Goal: Information Seeking & Learning: Compare options

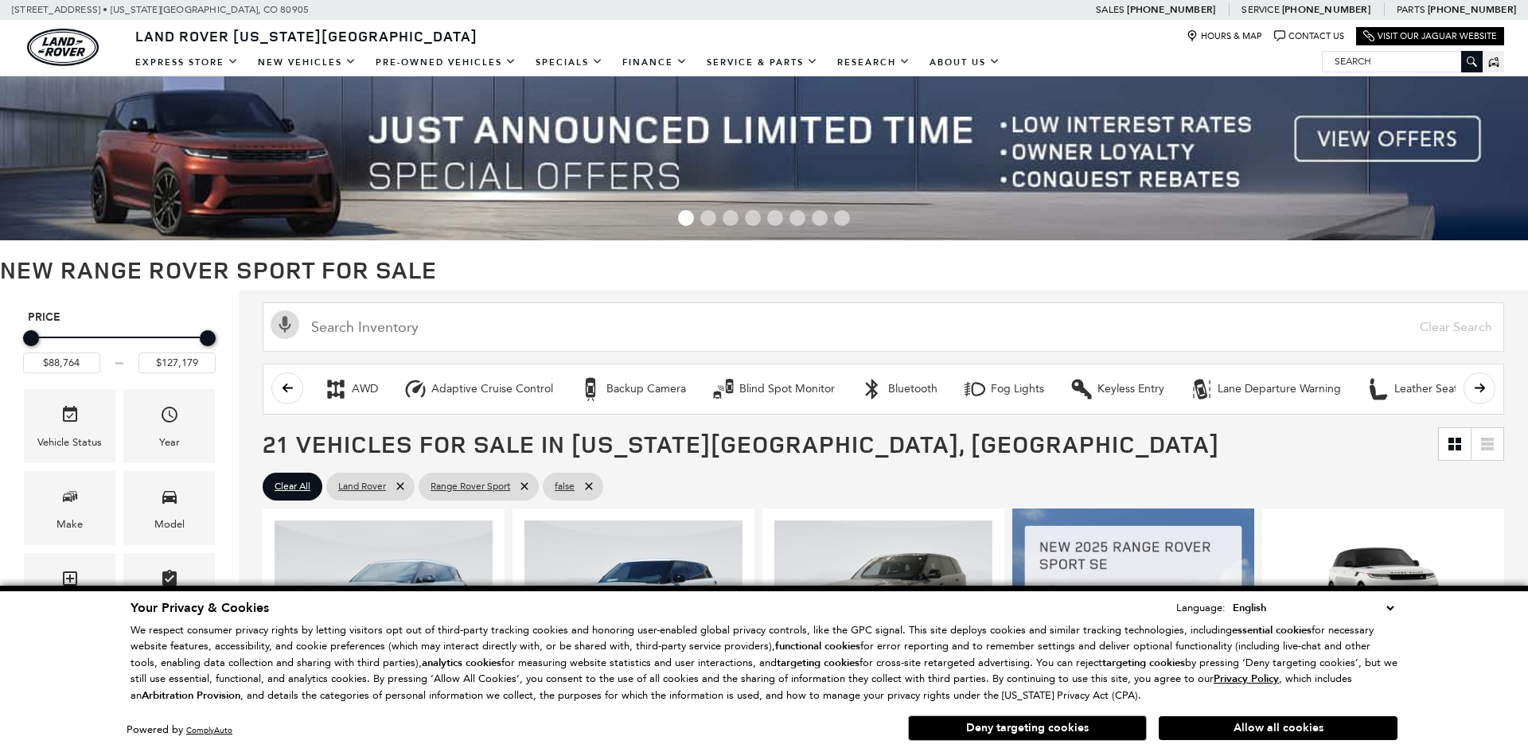
click at [1391, 611] on select "English Spanish / Español English / United Kingdom Korean / 한국어 Vietnamese / Ti…" at bounding box center [1313, 608] width 169 height 18
click at [1031, 727] on button "Deny targeting cookies" at bounding box center [1027, 728] width 239 height 25
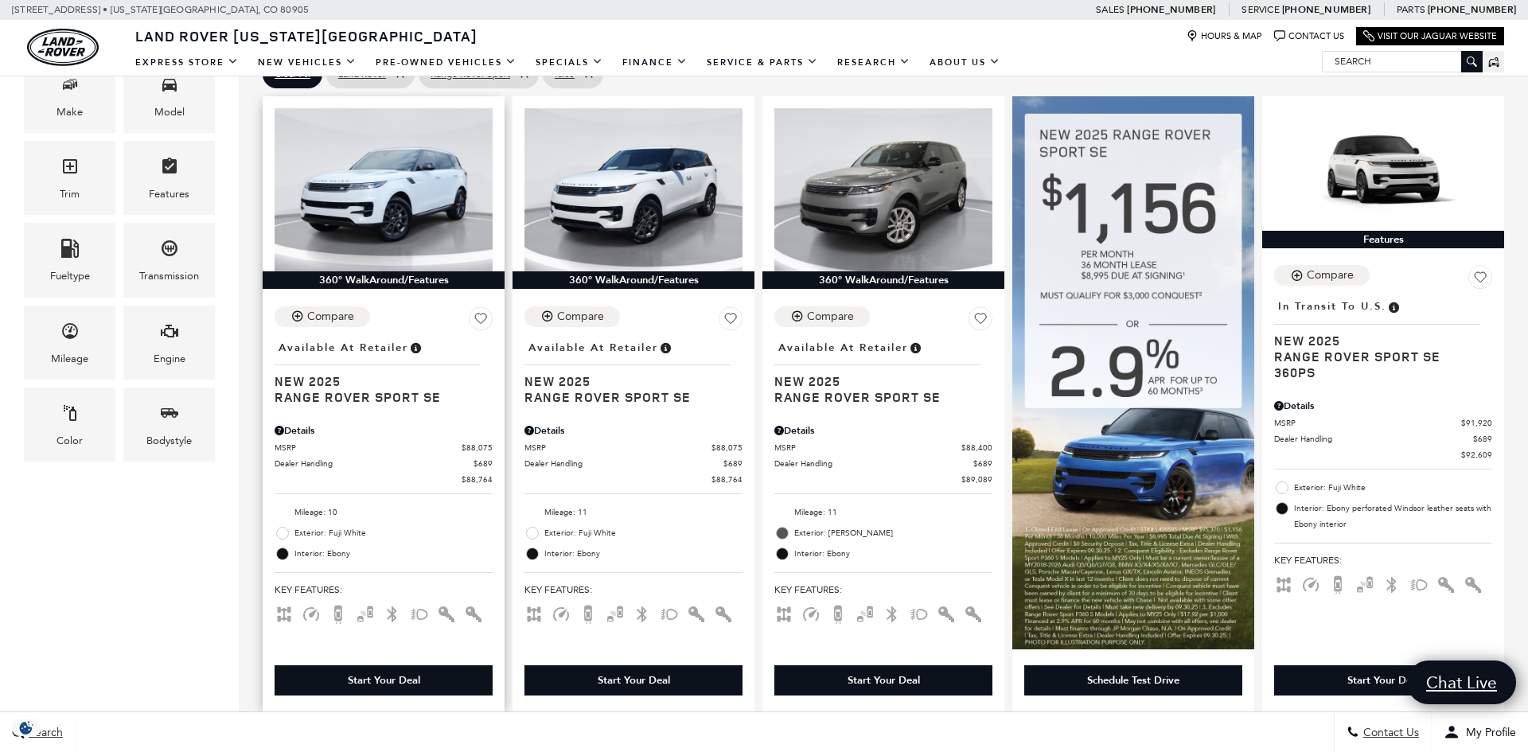
scroll to position [297, 0]
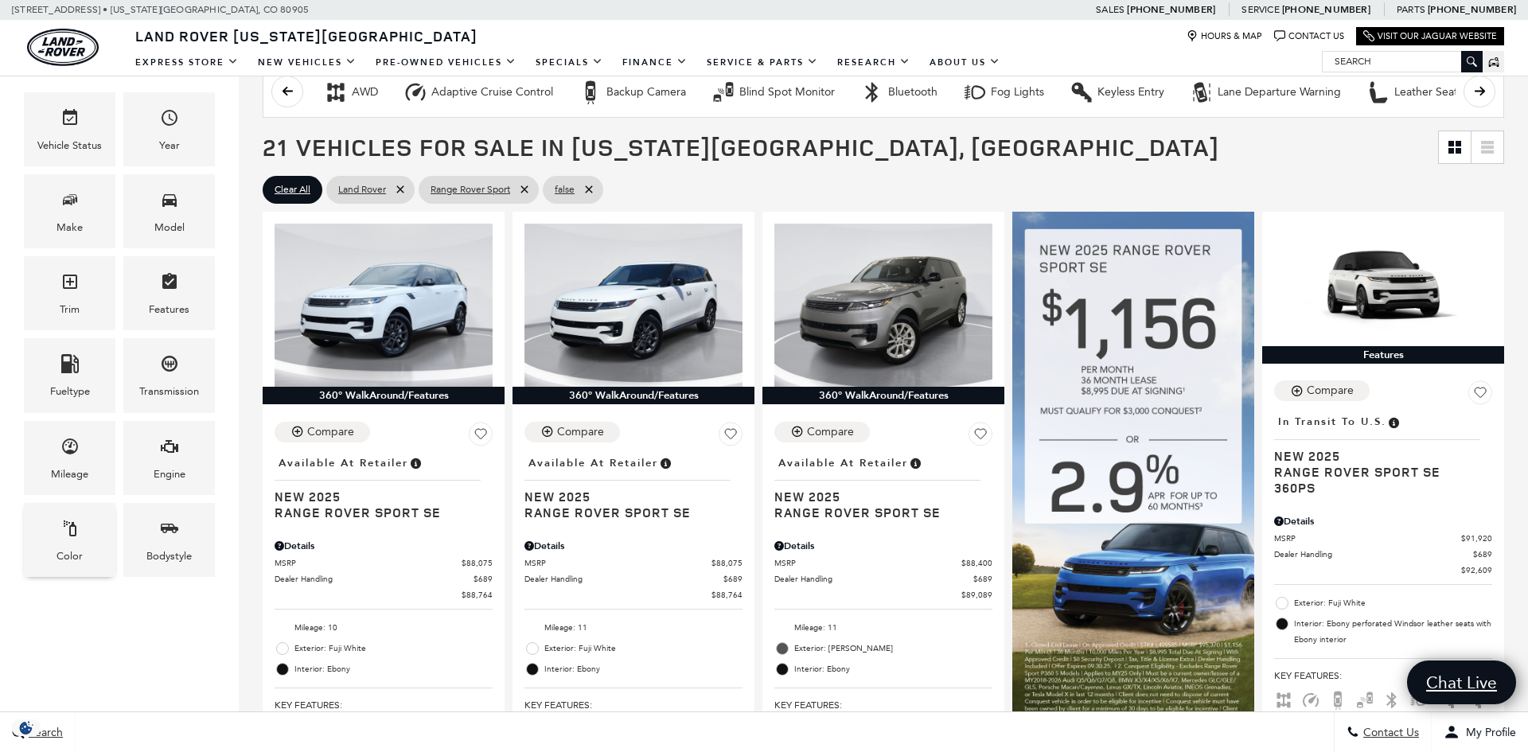
click at [64, 541] on span "Color" at bounding box center [69, 531] width 19 height 33
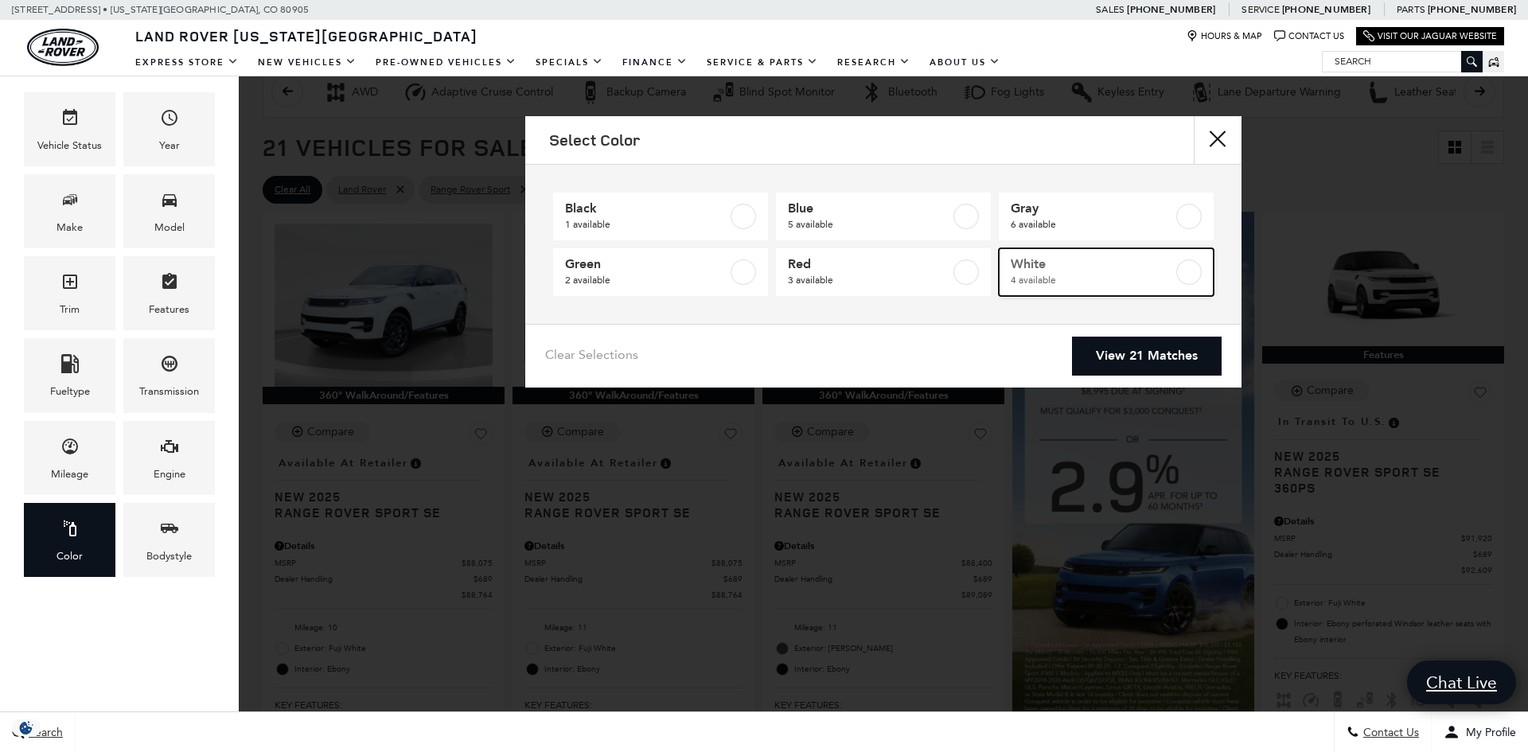
click at [1126, 253] on link "White 4 available" at bounding box center [1106, 272] width 215 height 48
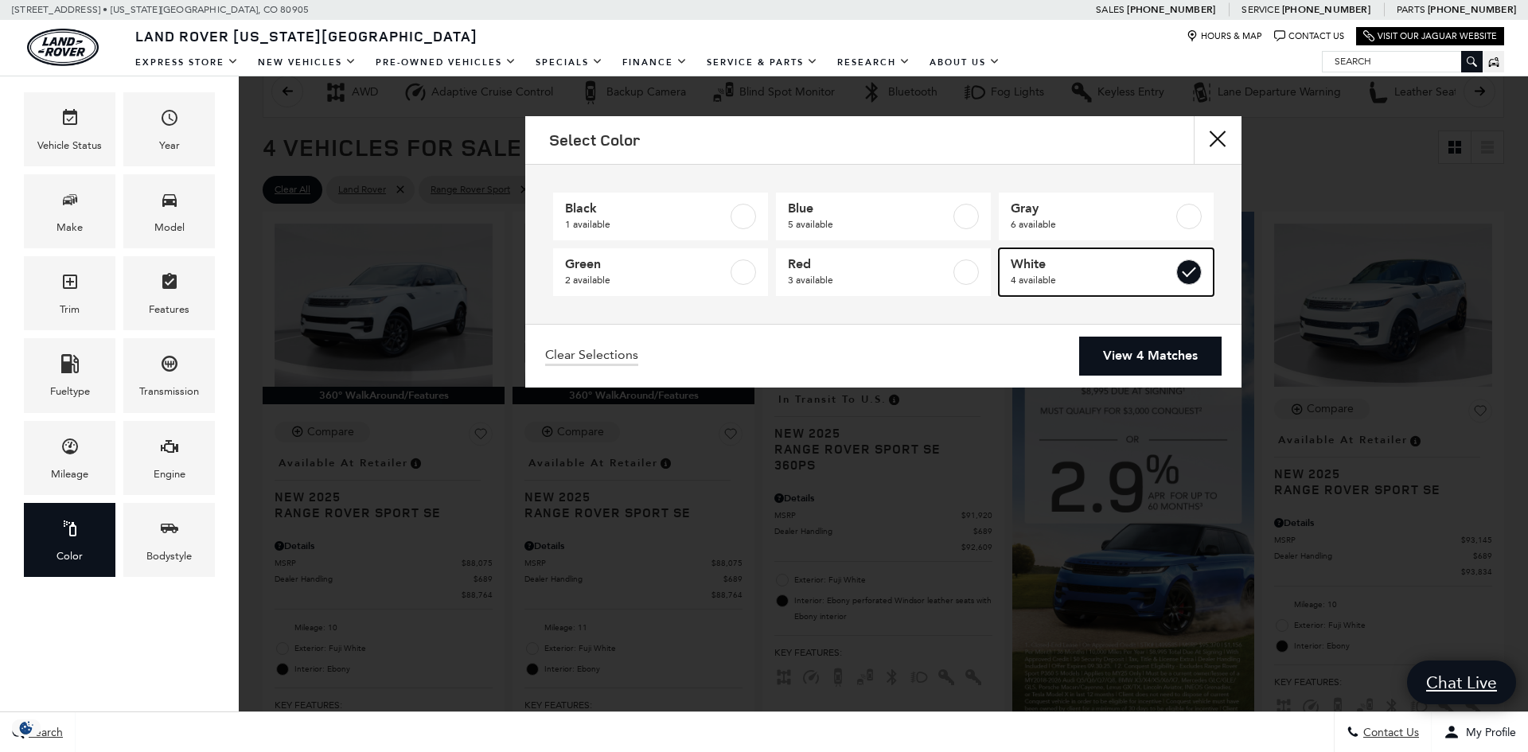
type input "$93,834"
checkbox input "true"
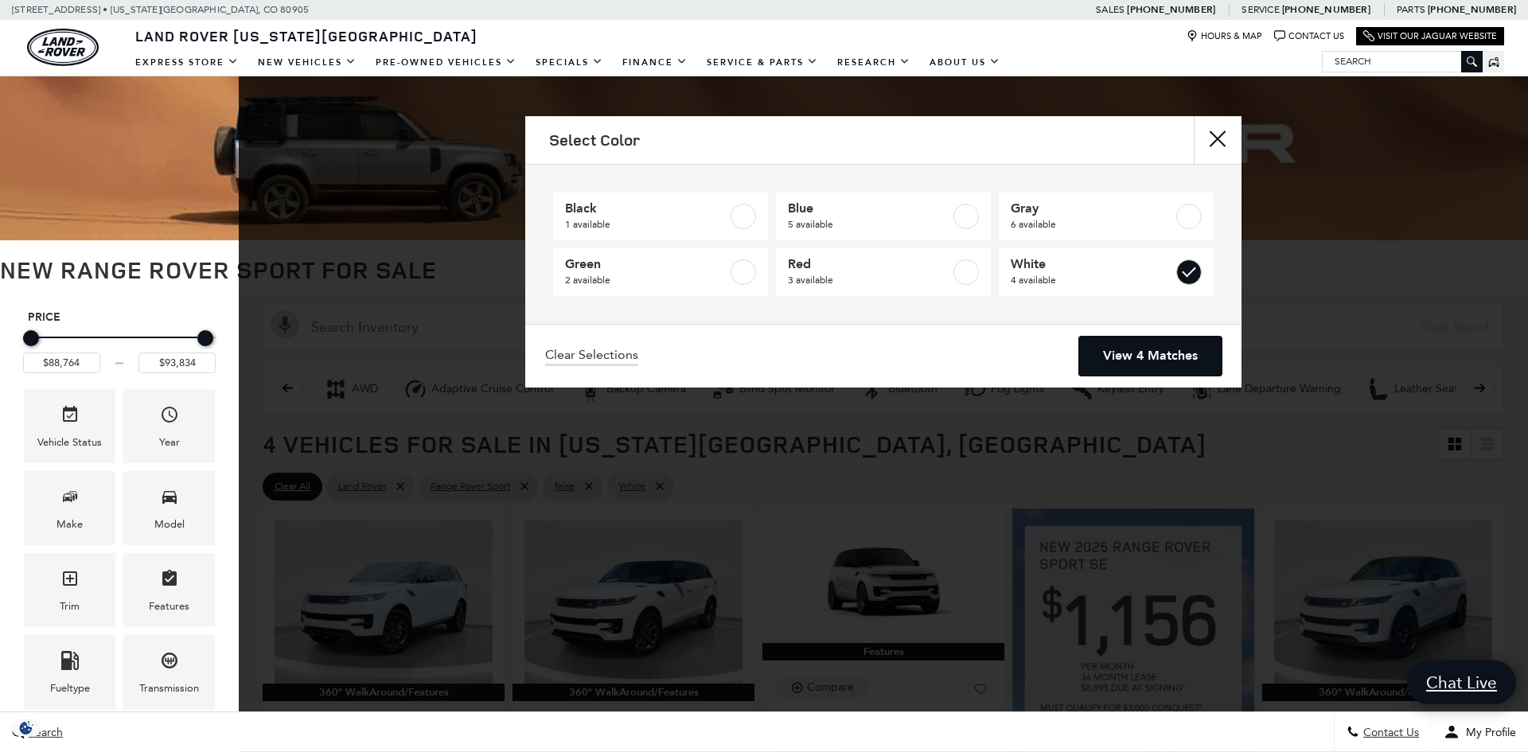
click at [1116, 354] on link "View 4 Matches" at bounding box center [1150, 356] width 142 height 39
